Goal: Register for event/course

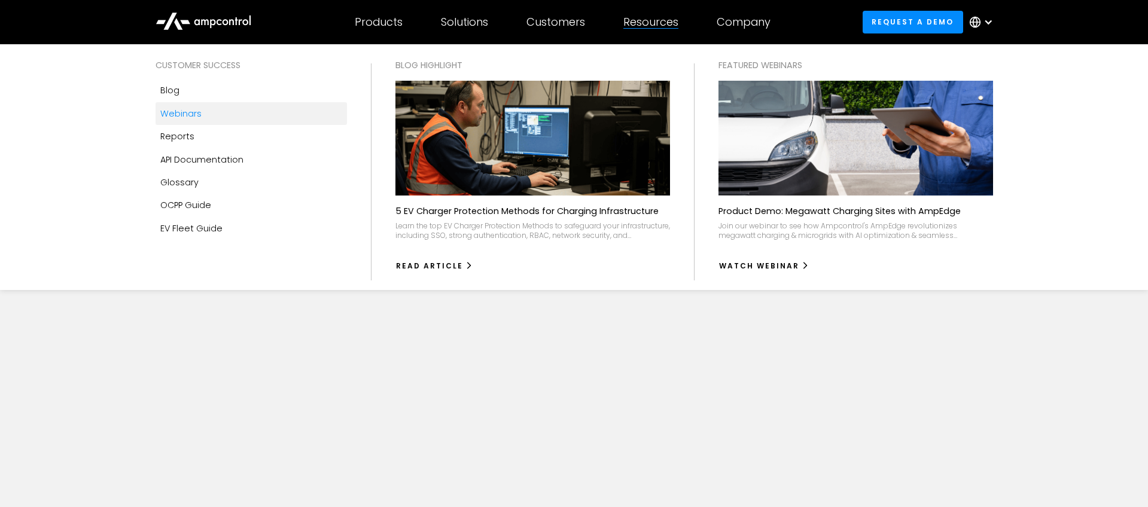
click at [186, 116] on div "Webinars" at bounding box center [180, 113] width 41 height 13
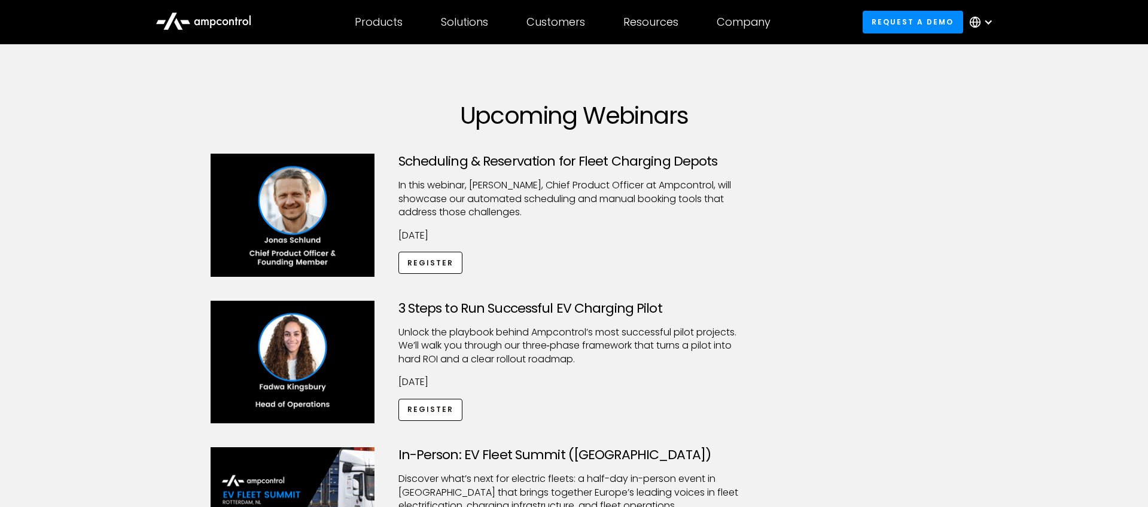
scroll to position [19, 0]
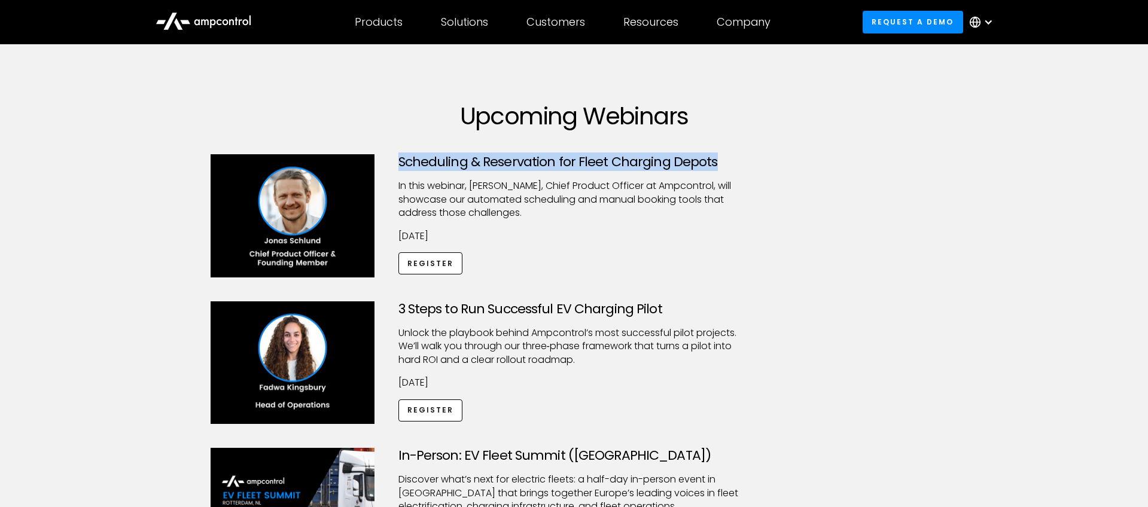
drag, startPoint x: 398, startPoint y: 162, endPoint x: 712, endPoint y: 164, distance: 314.0
click at [712, 164] on h3 "Scheduling & Reservation for Fleet Charging Depots" at bounding box center [574, 162] width 352 height 16
copy h3 "Scheduling & Reservation for Fleet Charging Depots"
click at [427, 260] on link "Register" at bounding box center [430, 263] width 65 height 22
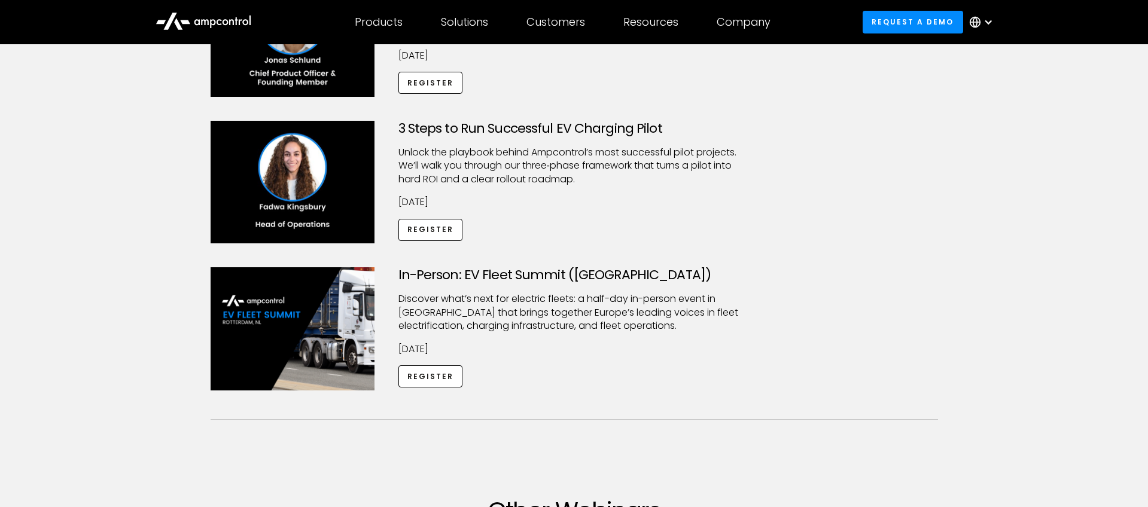
scroll to position [202, 0]
